Goal: Register for event/course

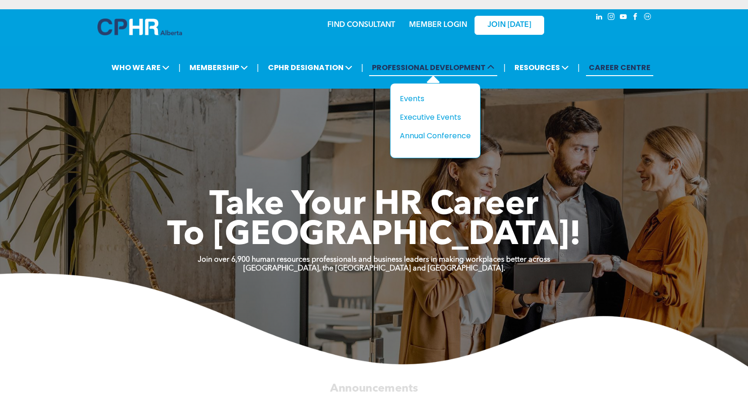
click at [422, 71] on span "PROFESSIONAL DEVELOPMENT" at bounding box center [433, 67] width 128 height 17
click at [416, 97] on div "Events" at bounding box center [432, 99] width 64 height 12
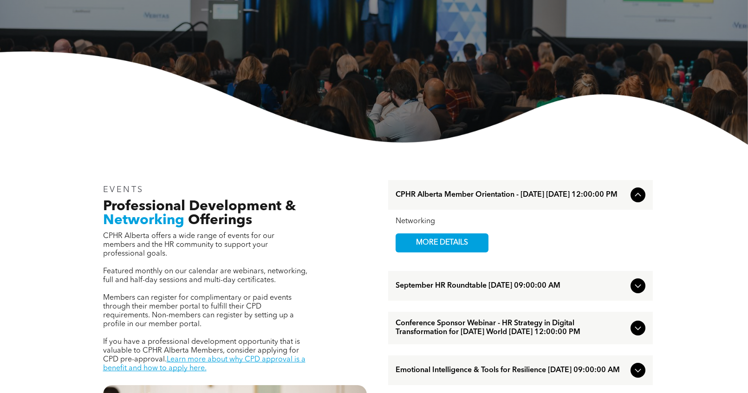
scroll to position [244, 0]
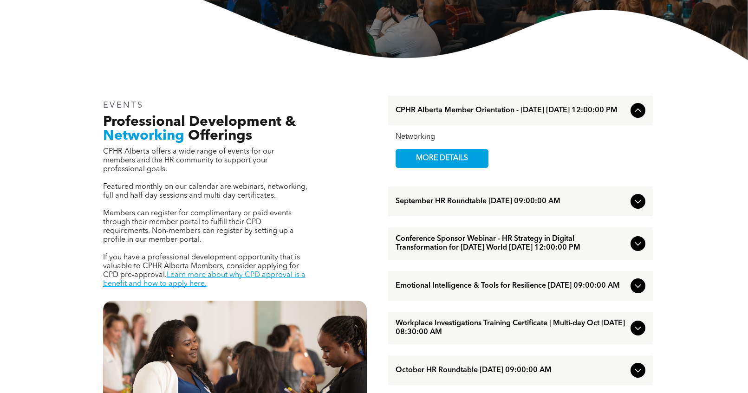
click at [515, 206] on span "September HR Roundtable [DATE] 09:00:00 AM" at bounding box center [511, 201] width 231 height 9
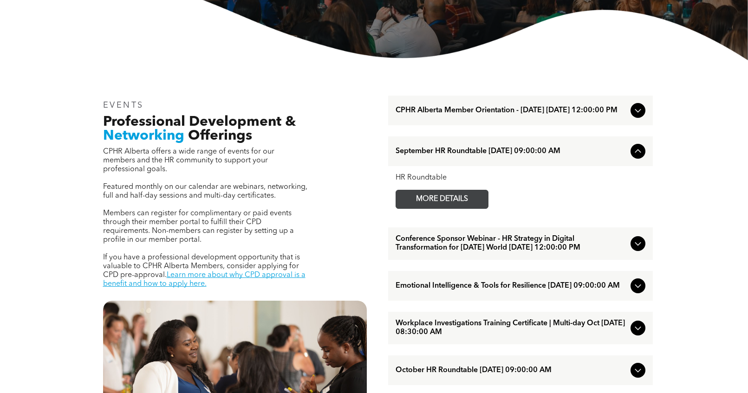
click at [449, 204] on span "MORE DETAILS" at bounding box center [441, 199] width 73 height 18
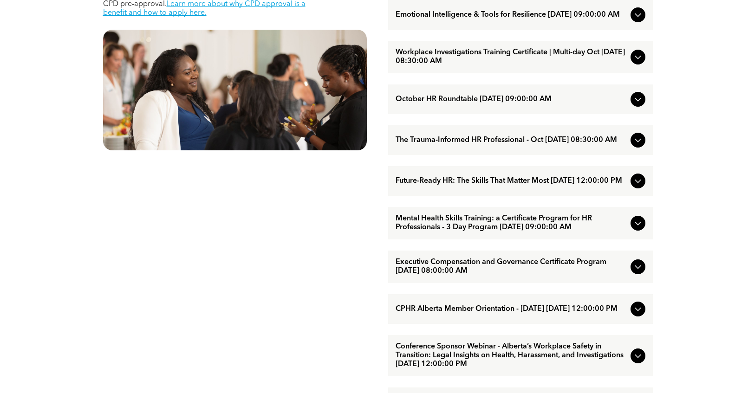
scroll to position [517, 0]
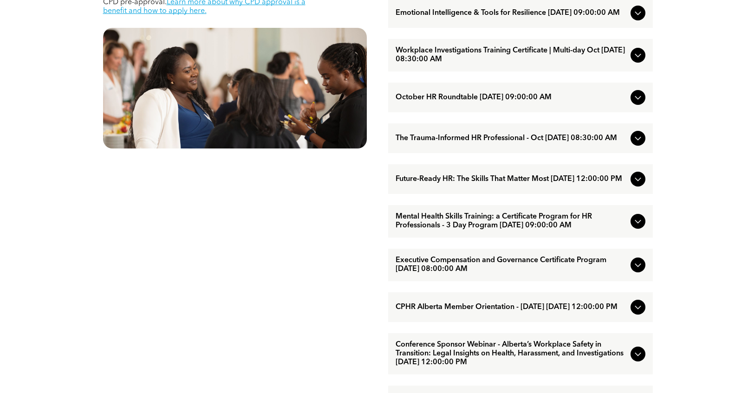
click at [474, 274] on span "Executive Compensation and Governance Certificate Program [DATE] 08:00:00 AM" at bounding box center [511, 265] width 231 height 18
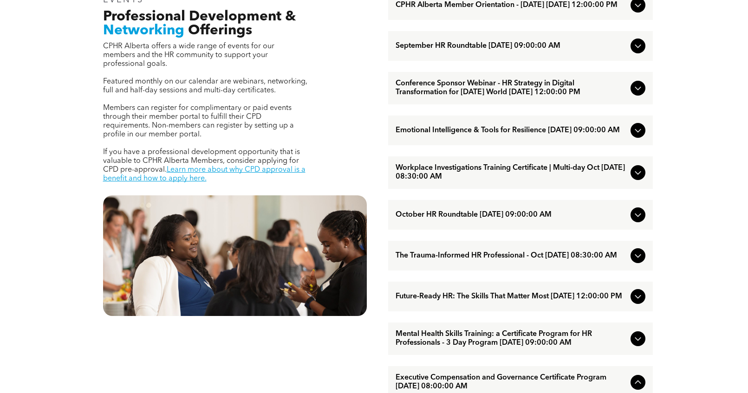
scroll to position [0, 0]
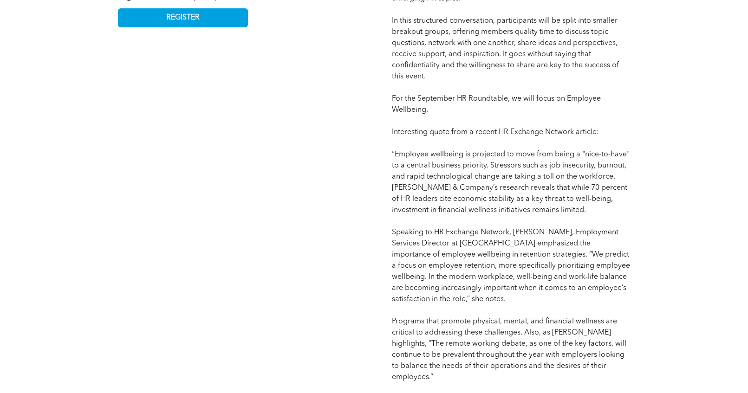
scroll to position [661, 0]
